Goal: Consume media (video, audio)

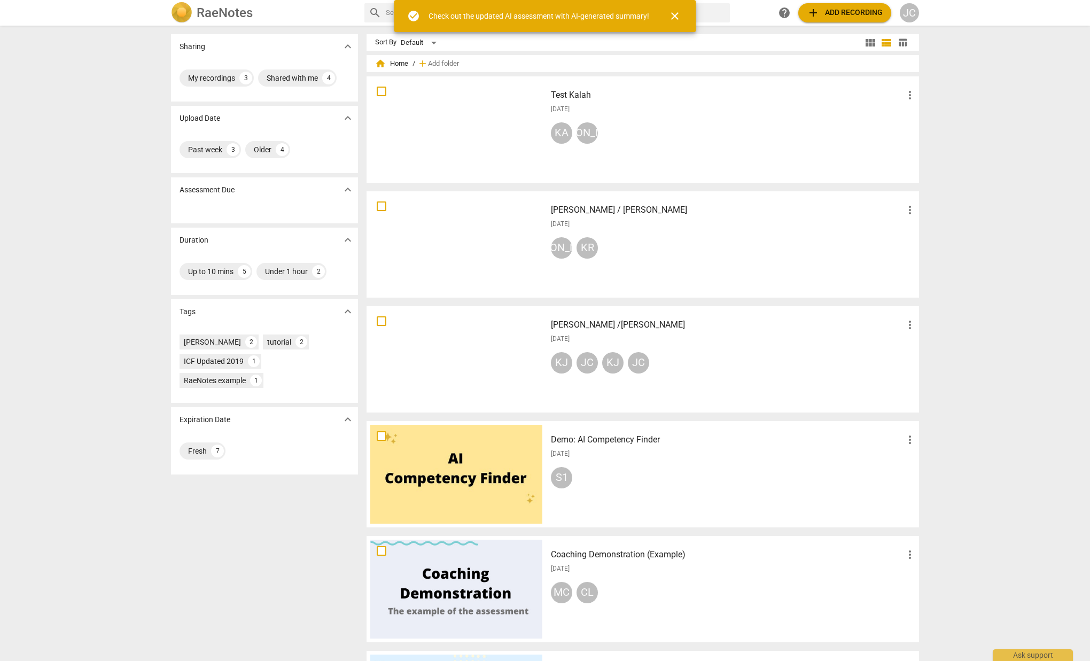
click at [441, 351] on div at bounding box center [456, 359] width 172 height 99
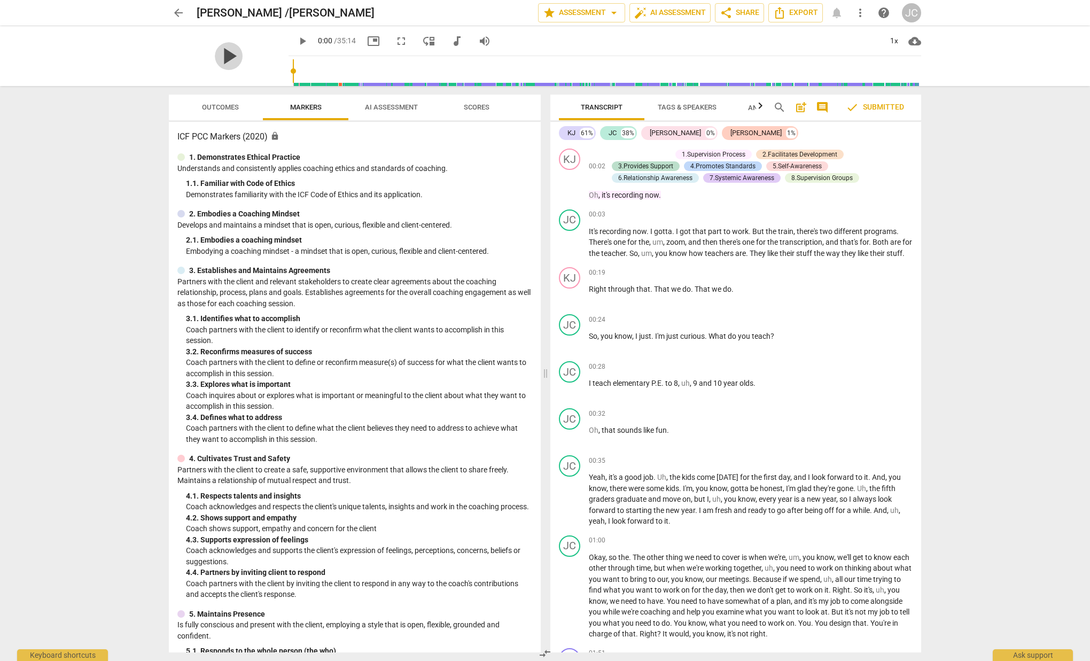
click at [220, 56] on span "play_arrow" at bounding box center [229, 56] width 28 height 28
click at [296, 42] on span "pause" at bounding box center [302, 41] width 13 height 13
click at [296, 42] on span "play_arrow" at bounding box center [302, 41] width 13 height 13
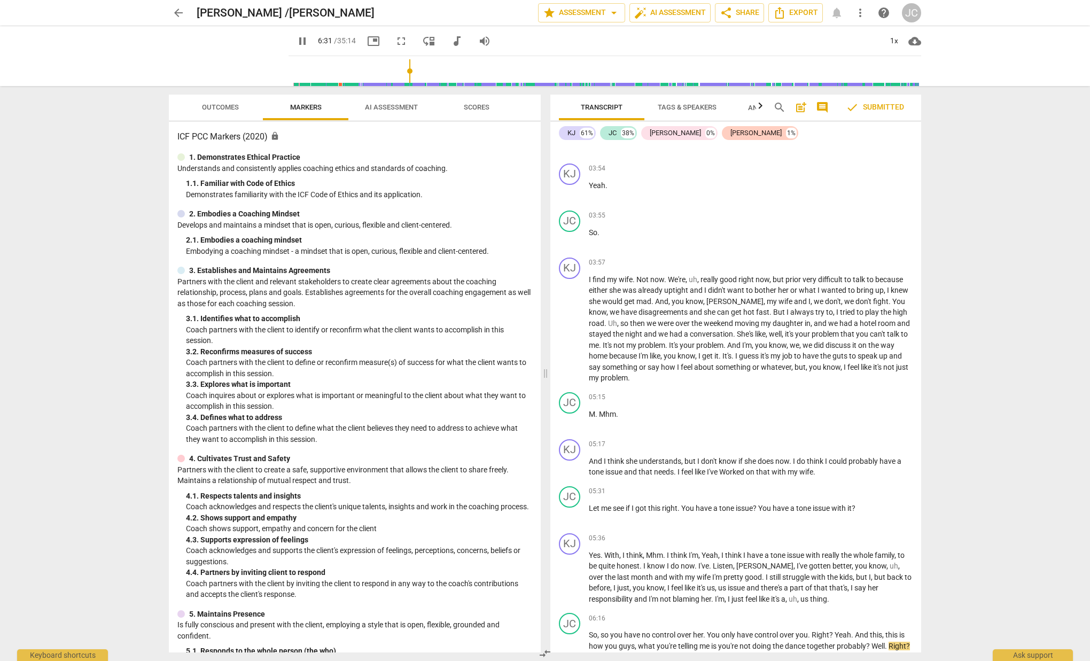
scroll to position [1584, 0]
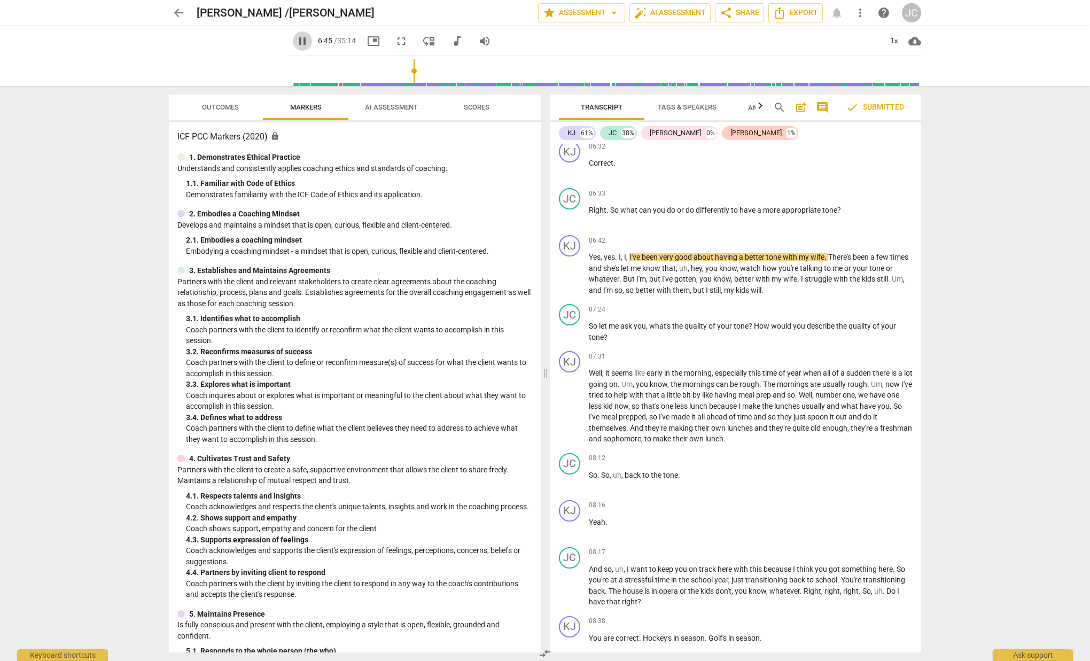
click at [295, 48] on button "pause" at bounding box center [302, 41] width 19 height 19
type input "406"
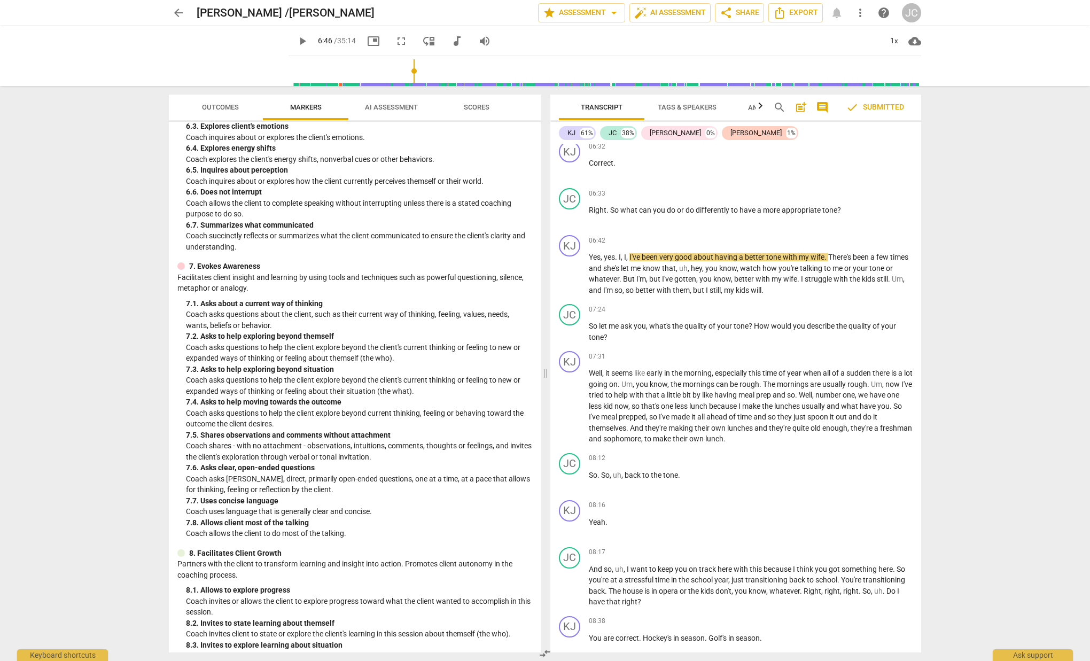
scroll to position [748, 0]
